Goal: Transaction & Acquisition: Book appointment/travel/reservation

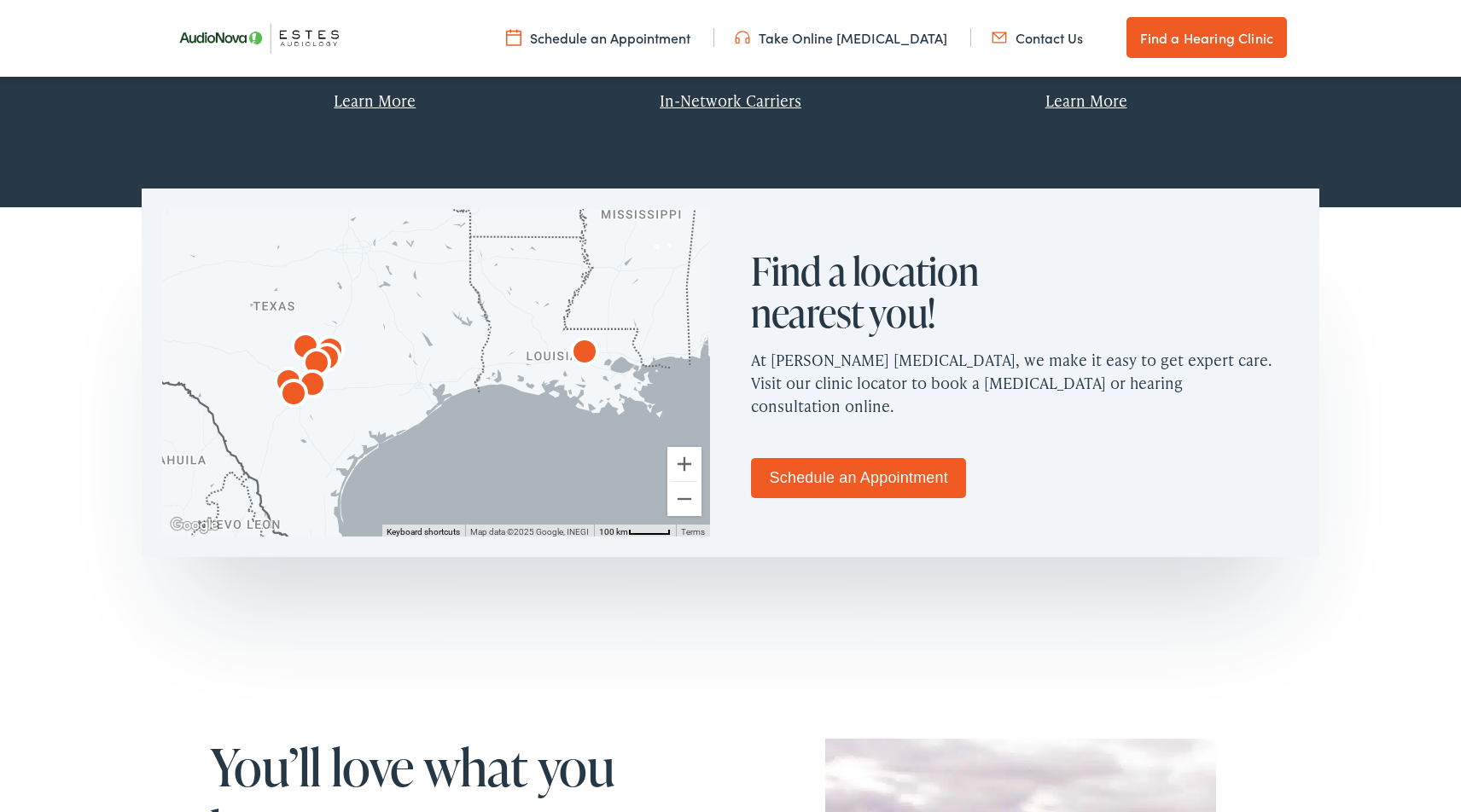
scroll to position [931, 0]
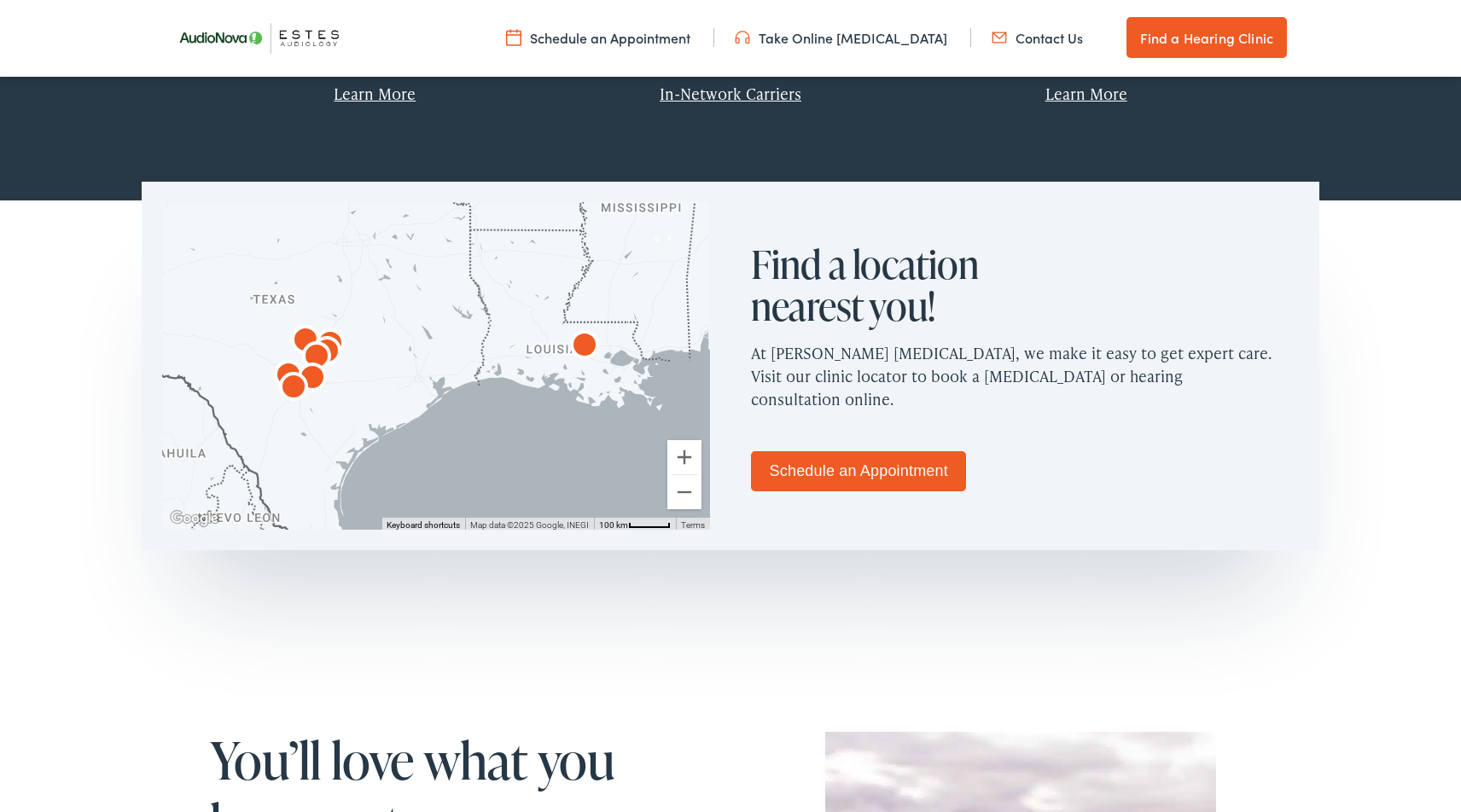
click at [899, 465] on link "Schedule an Appointment" at bounding box center [858, 471] width 215 height 40
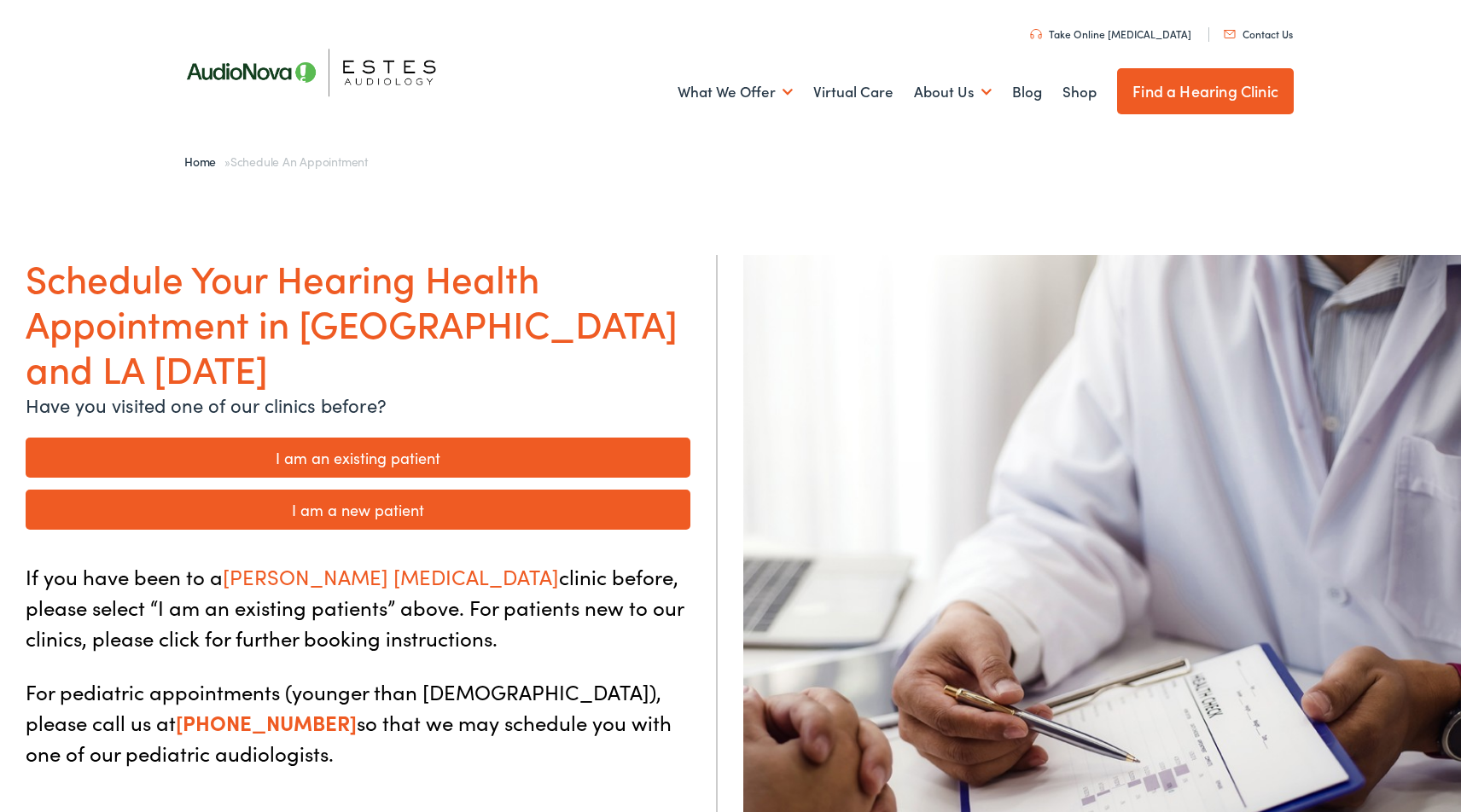
click at [423, 438] on link "I am an existing patient" at bounding box center [358, 458] width 664 height 40
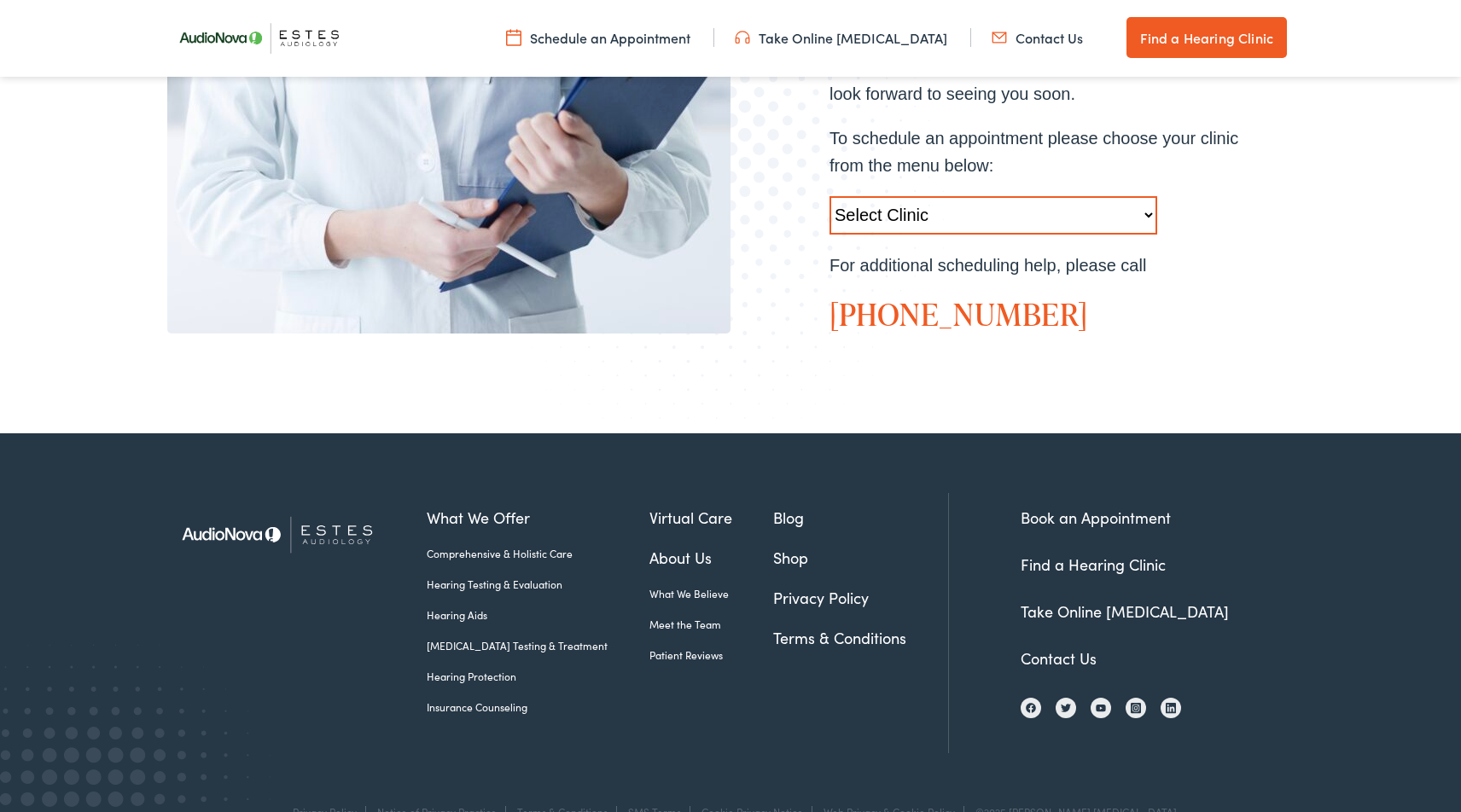
scroll to position [671, 0]
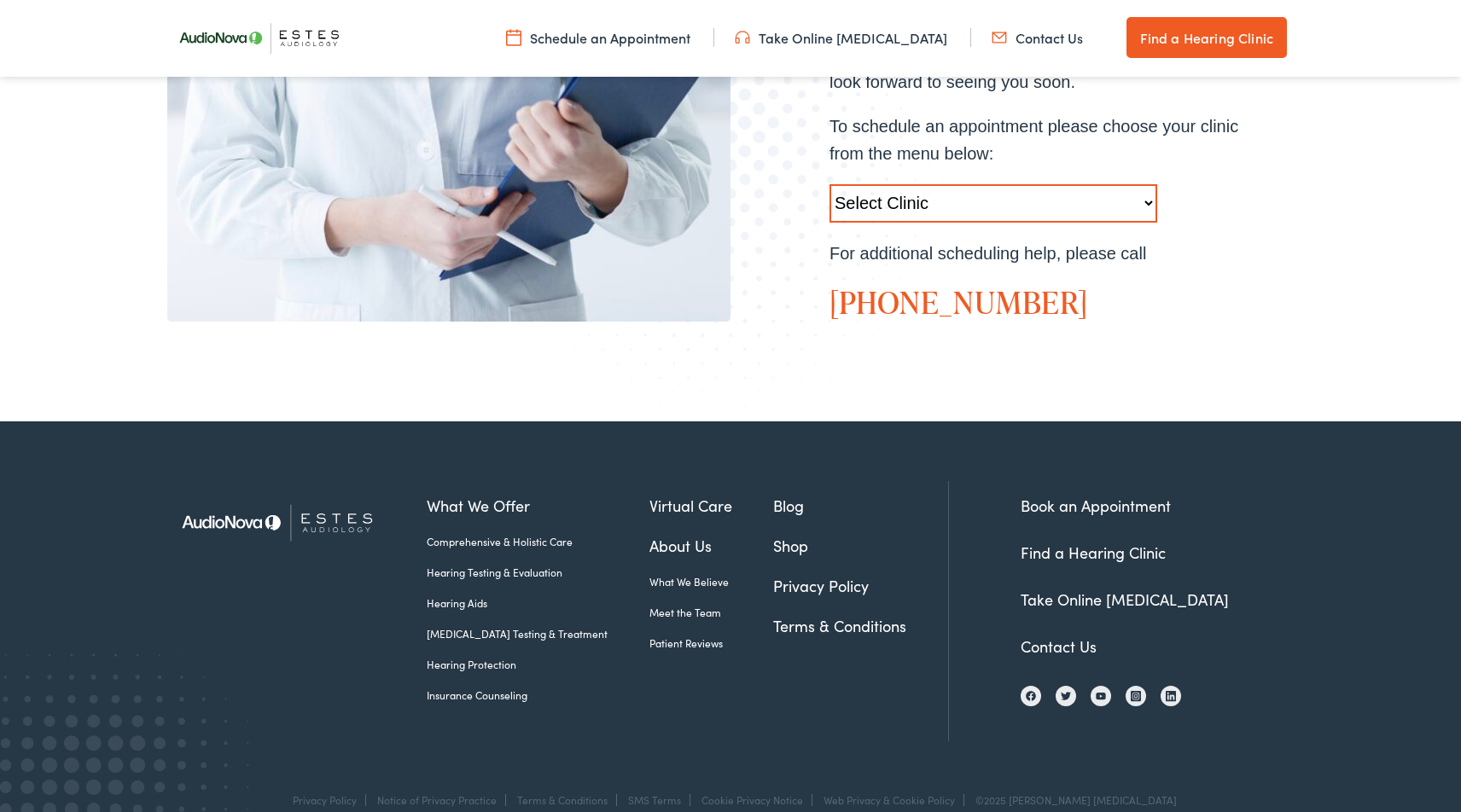
select select "https://hearlifeagain.alpacaaudiology.com/locations/austin/"
click option "Austin-TX-AudioNova 1206 W. 38th Street" at bounding box center [0, 0] width 0 height 0
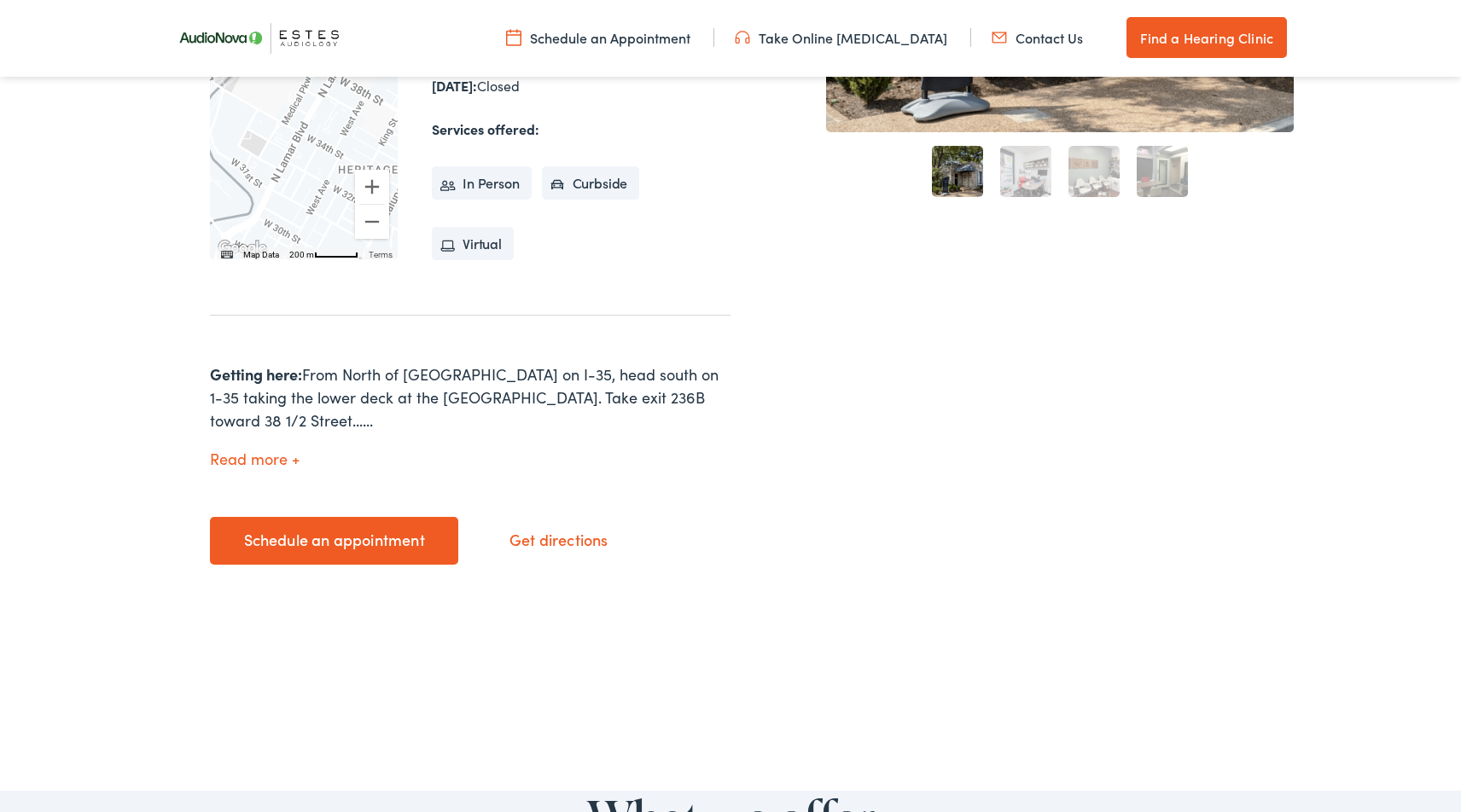
scroll to position [618, 0]
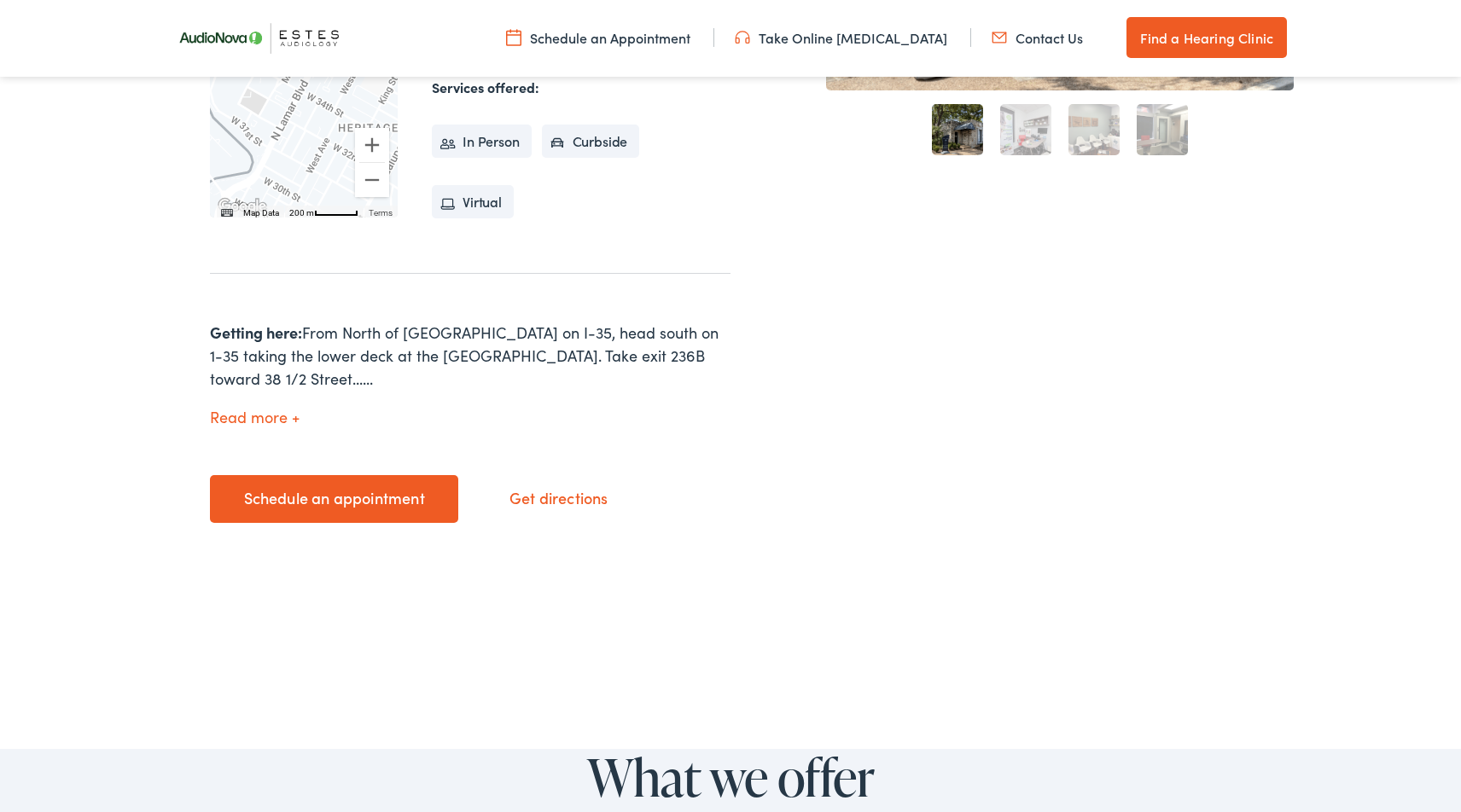
click at [403, 481] on link "Schedule an appointment" at bounding box center [334, 500] width 248 height 48
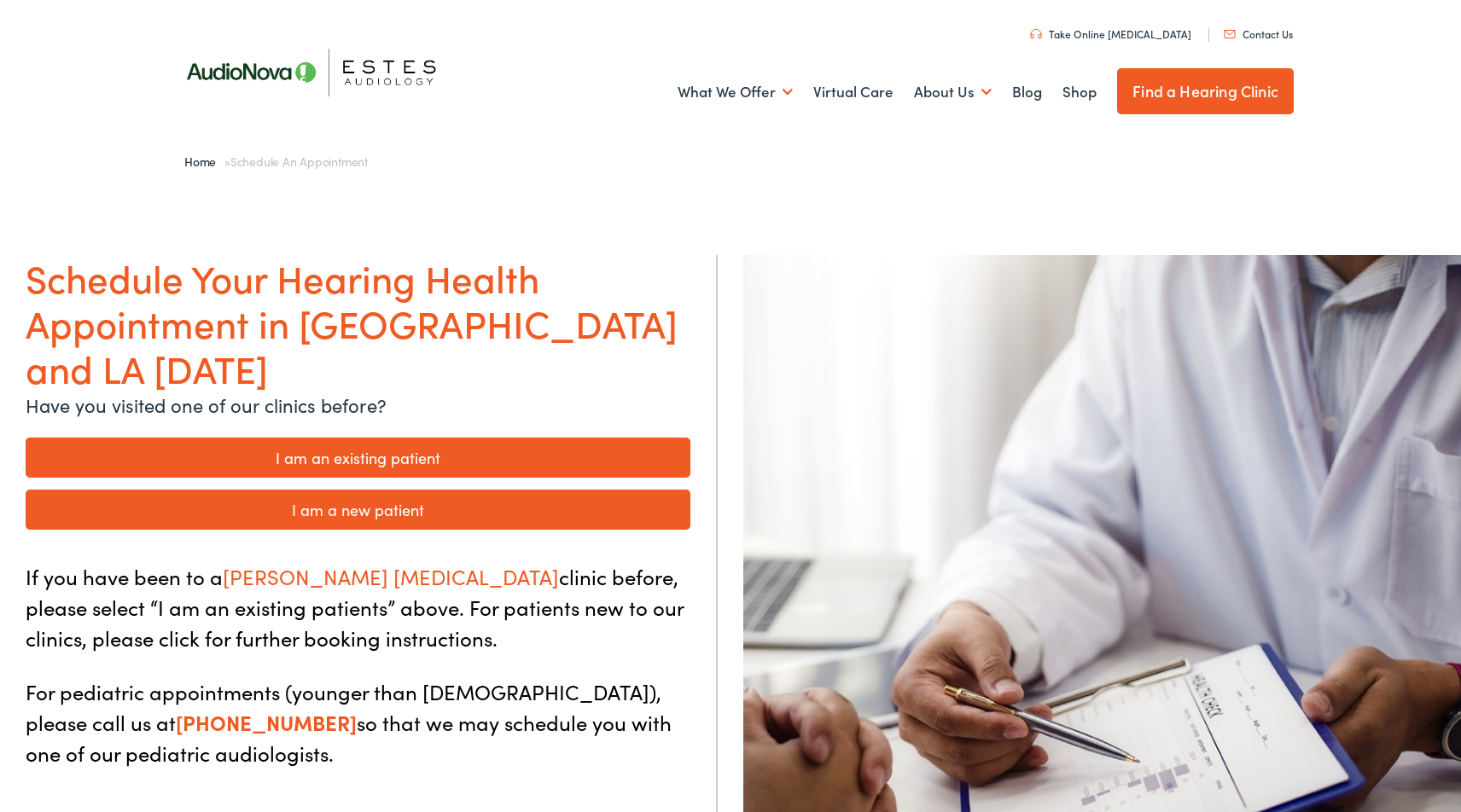
click at [405, 438] on link "I am an existing patient" at bounding box center [358, 458] width 664 height 40
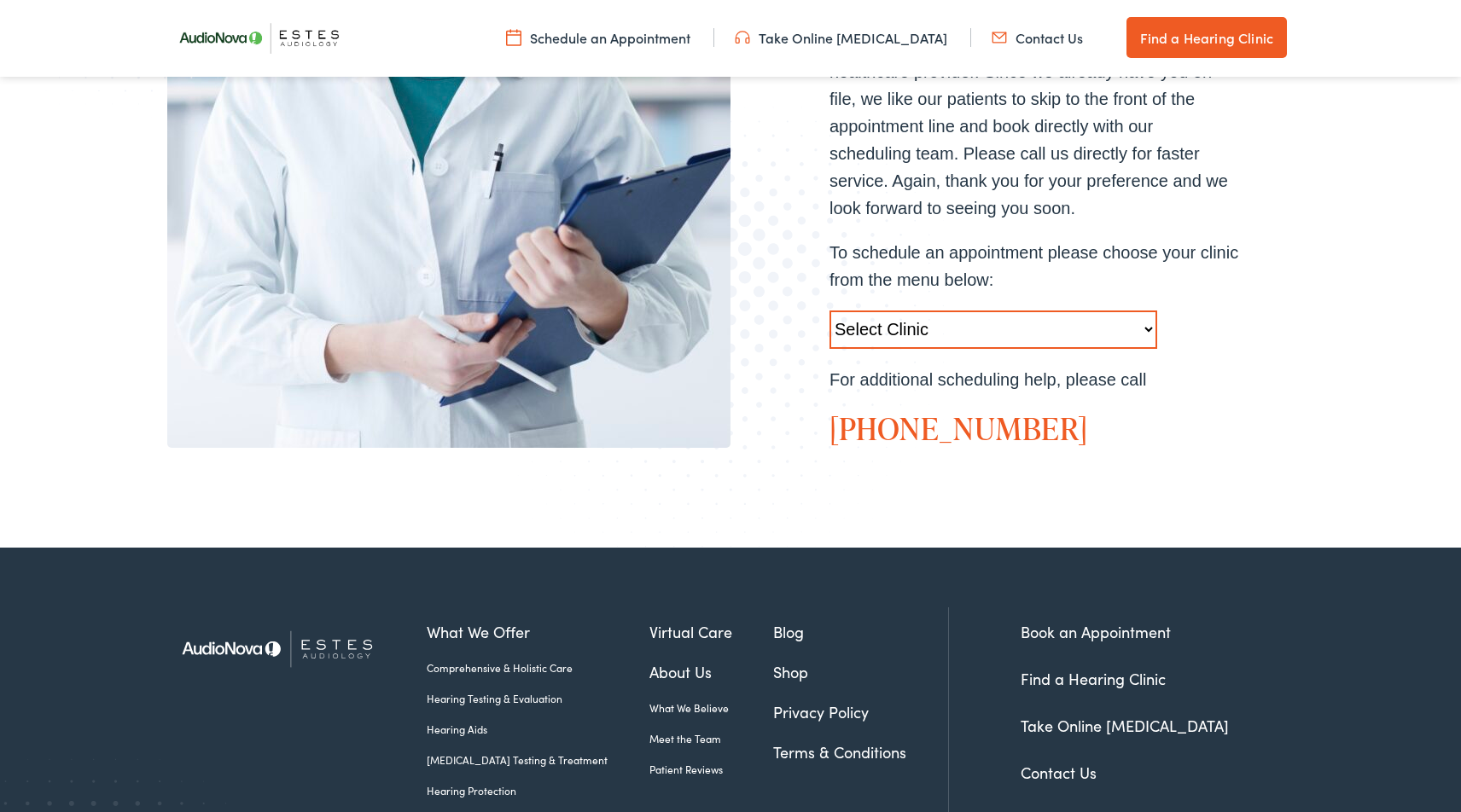
scroll to position [671, 0]
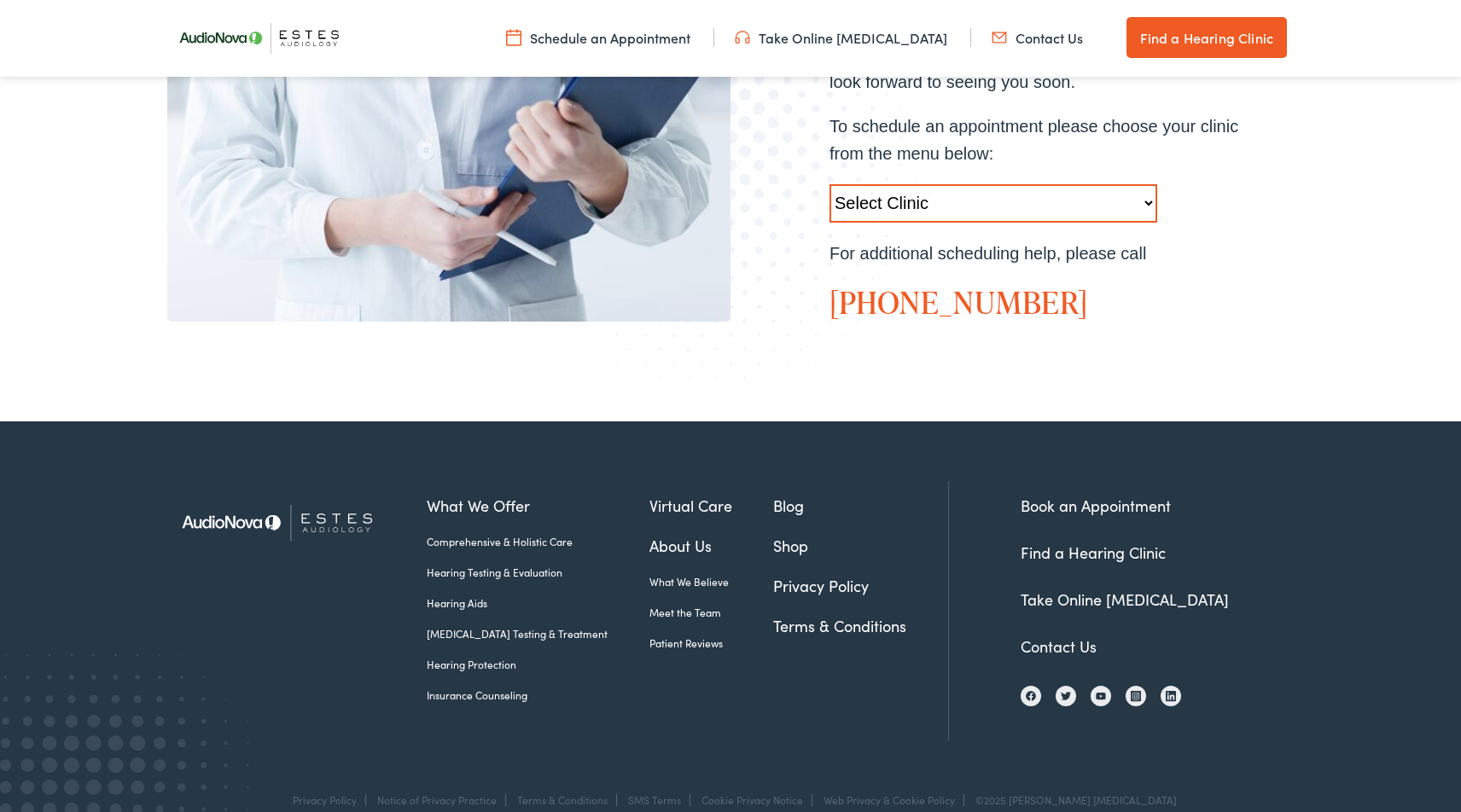
select select "https://hearlifeagain.alpacaaudiology.com/locations/austin/"
click option "Austin-TX-AudioNova 1206 W. 38th Street" at bounding box center [0, 0] width 0 height 0
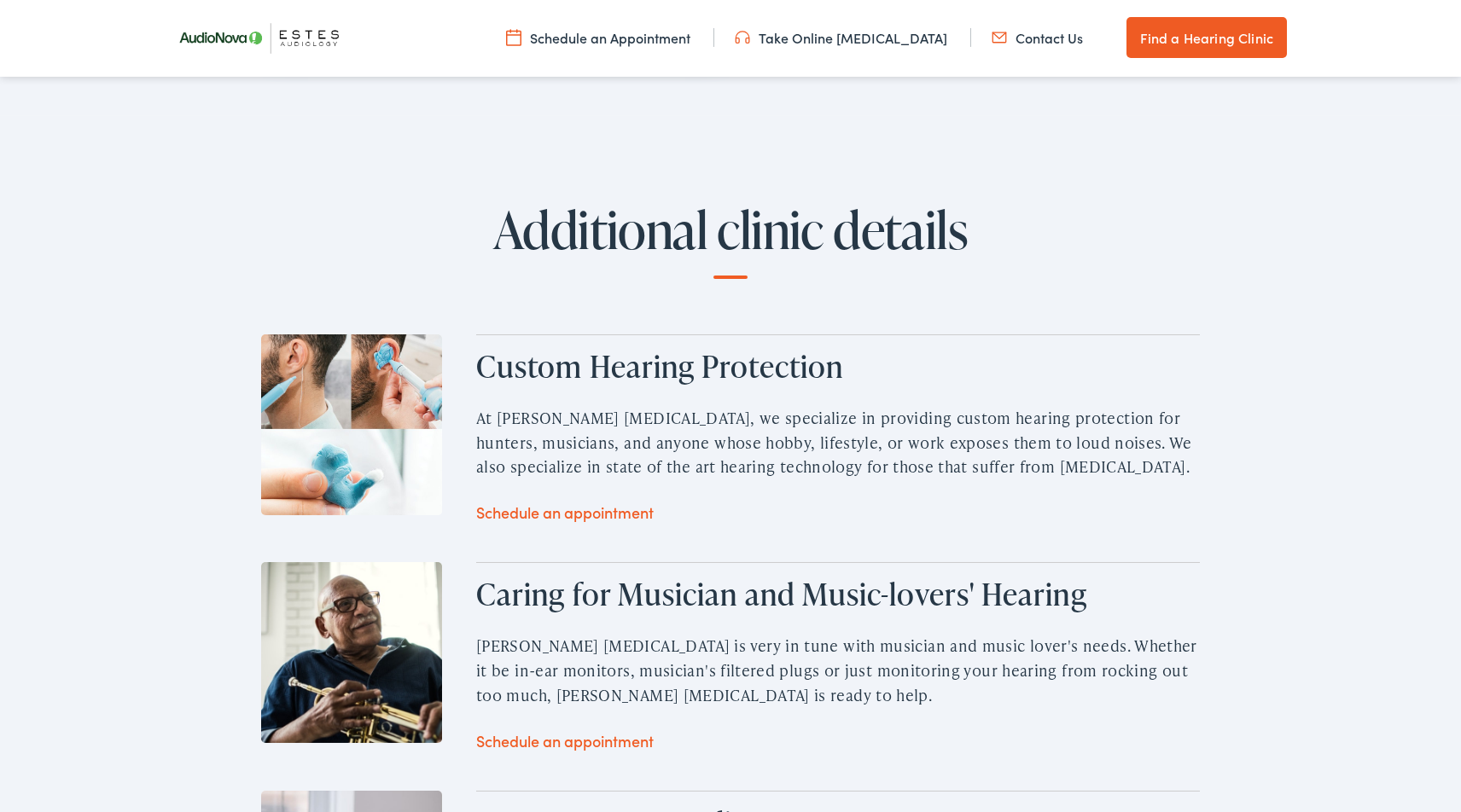
scroll to position [2571, 0]
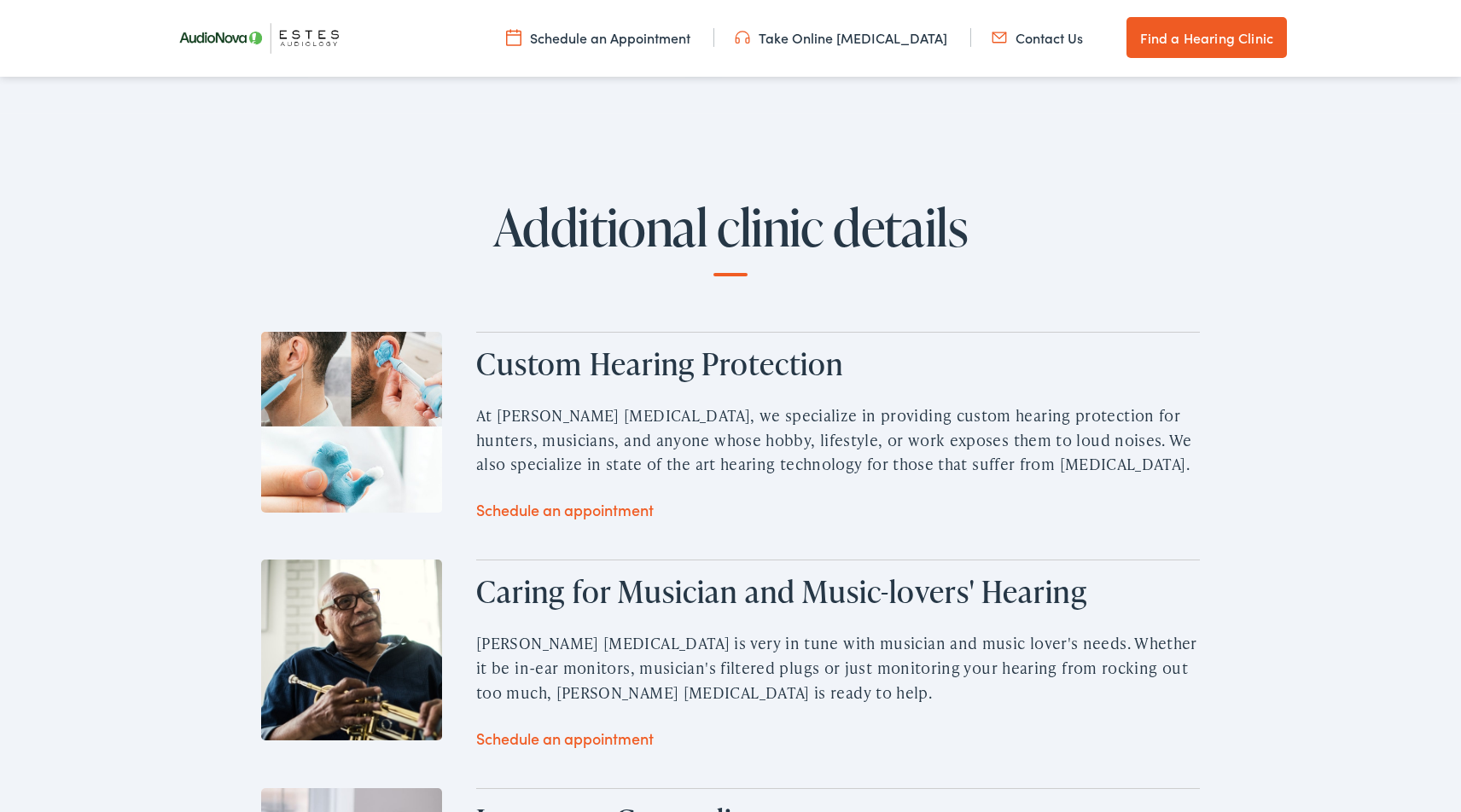
click at [560, 500] on link "Schedule an appointment" at bounding box center [565, 510] width 178 height 21
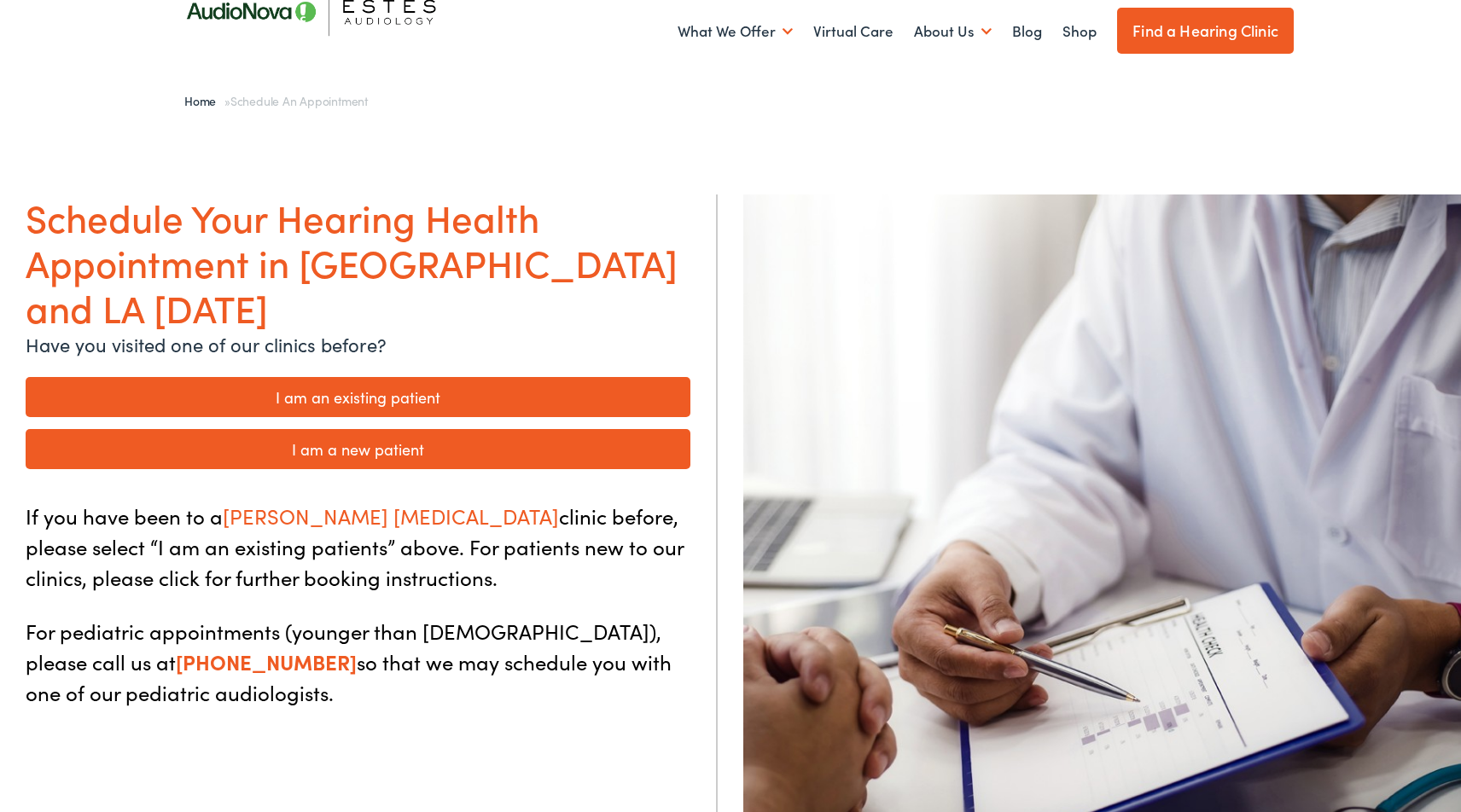
scroll to position [5, 0]
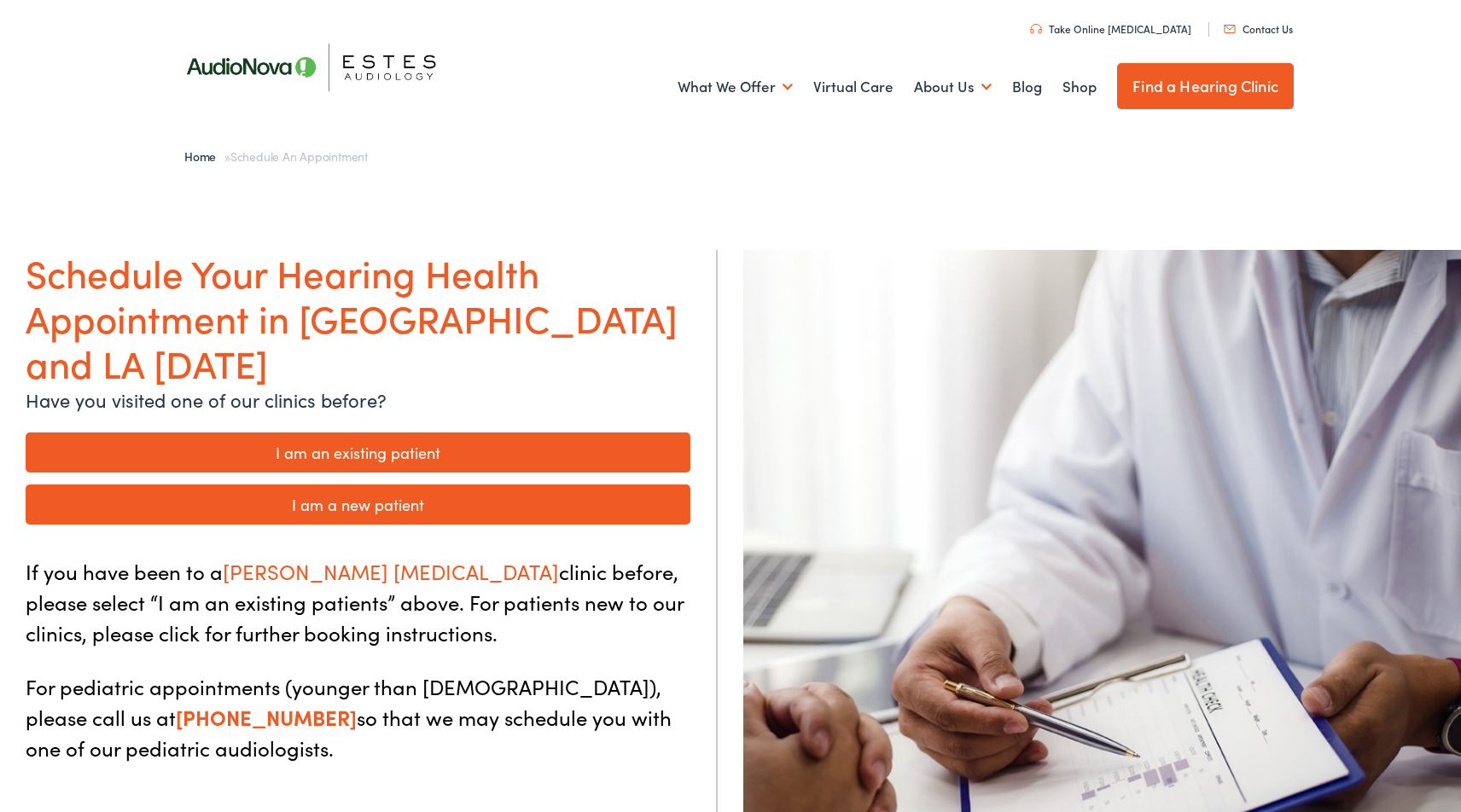
click at [391, 433] on link "I am an existing patient" at bounding box center [358, 452] width 664 height 40
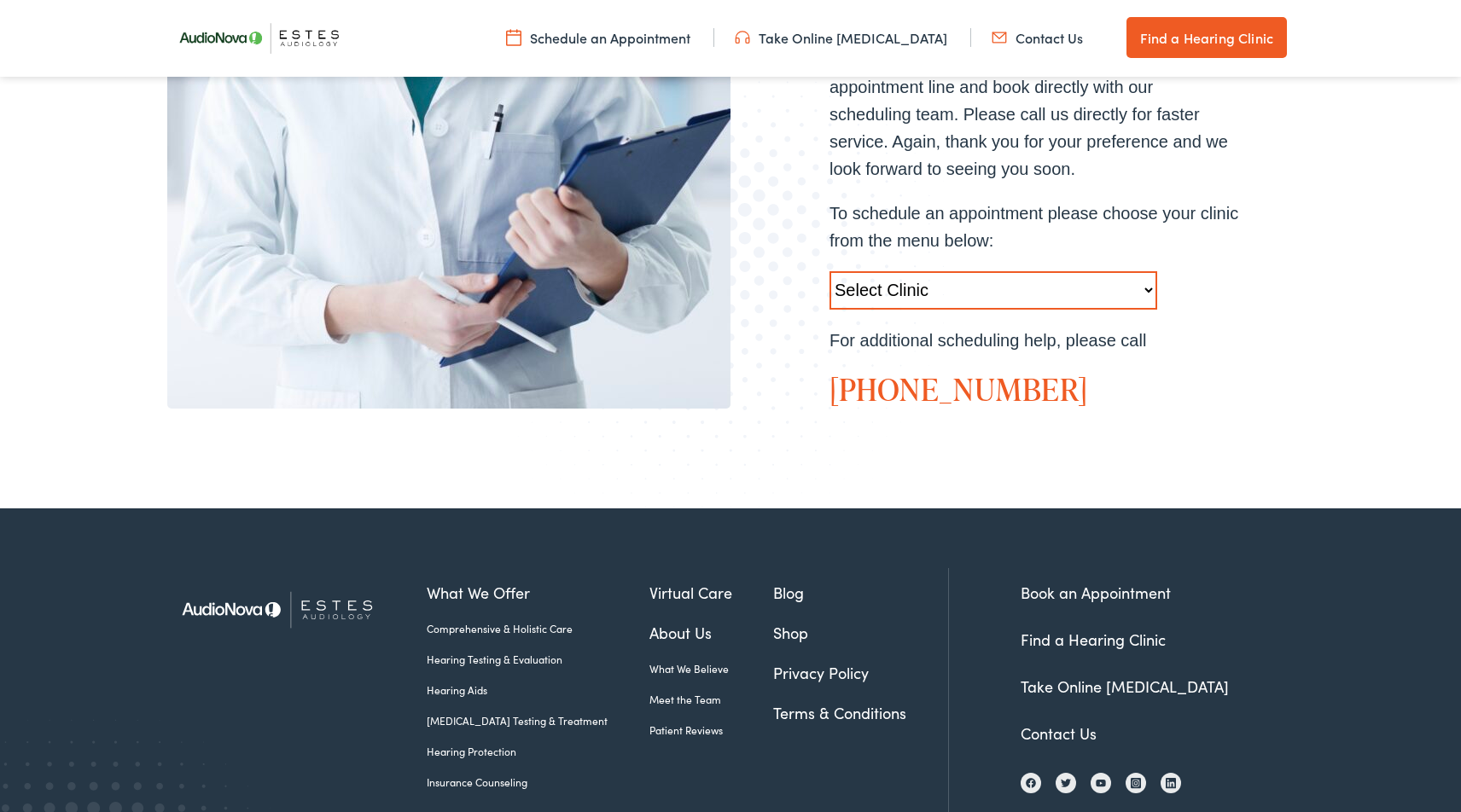
scroll to position [671, 0]
